Goal: Transaction & Acquisition: Subscribe to service/newsletter

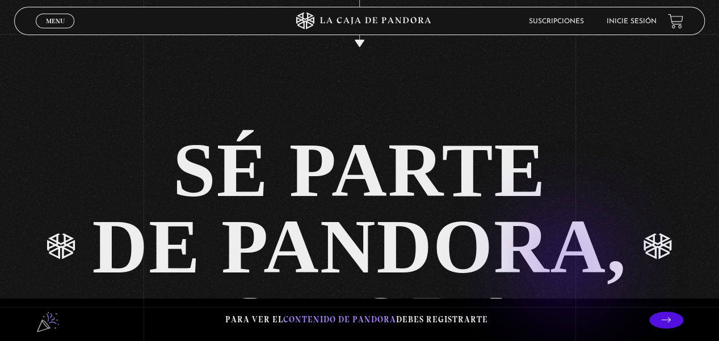
scroll to position [2084, 0]
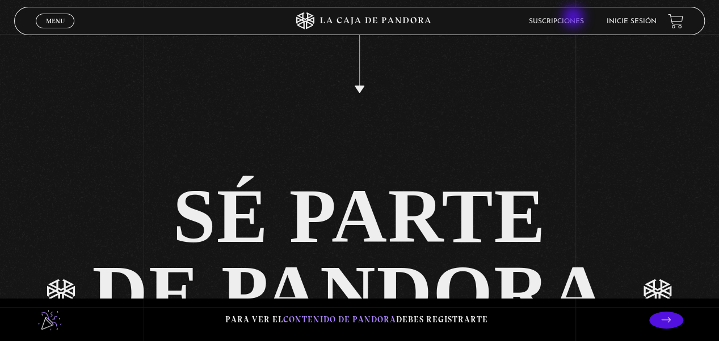
click at [574, 18] on link "Suscripciones" at bounding box center [556, 21] width 55 height 7
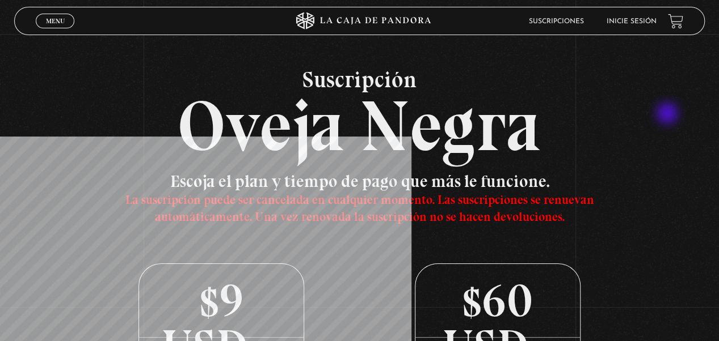
scroll to position [170, 0]
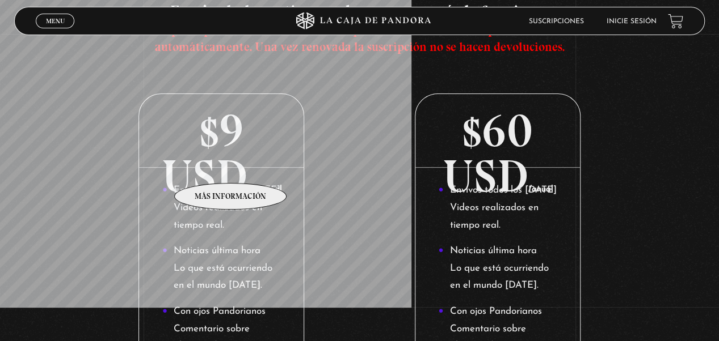
click at [231, 166] on p "$9 USD /mensual" at bounding box center [221, 131] width 164 height 74
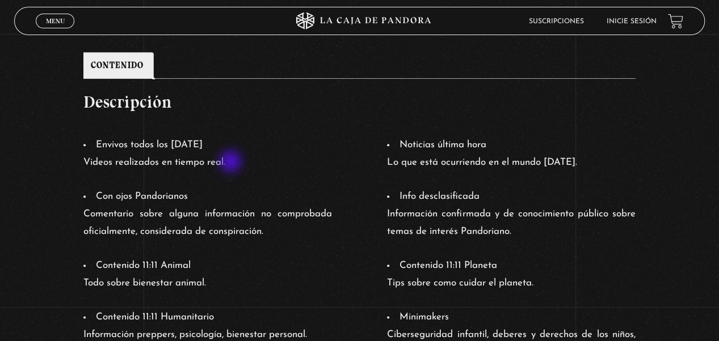
scroll to position [510, 0]
